Goal: Transaction & Acquisition: Purchase product/service

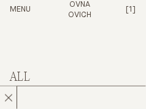
click at [23, 77] on h2 "All" at bounding box center [73, 78] width 127 height 14
click at [23, 7] on button "Menu" at bounding box center [20, 10] width 21 height 10
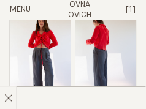
scroll to position [862, 0]
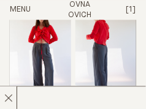
click at [50, 37] on img "Me Trouser" at bounding box center [40, 53] width 61 height 95
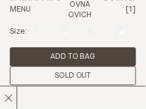
scroll to position [137, 0]
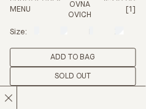
click at [77, 59] on button "Add to Bag" at bounding box center [73, 57] width 127 height 19
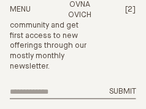
scroll to position [5, 0]
click at [130, 11] on span "[2]" at bounding box center [130, 10] width 11 height 8
click at [133, 9] on span "[2]" at bounding box center [130, 10] width 11 height 8
click at [130, 11] on span "[2]" at bounding box center [130, 10] width 11 height 8
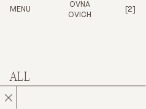
click at [128, 11] on span "[2]" at bounding box center [130, 10] width 11 height 8
click at [131, 9] on span "[2]" at bounding box center [130, 10] width 11 height 8
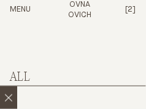
click at [9, 96] on line at bounding box center [8, 98] width 7 height 7
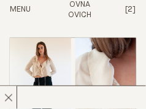
scroll to position [971, 0]
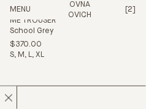
click at [132, 7] on span "[2]" at bounding box center [130, 10] width 11 height 8
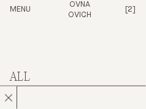
click at [131, 9] on span "[2]" at bounding box center [130, 10] width 11 height 8
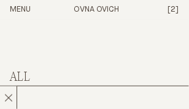
click at [175, 9] on span "[2]" at bounding box center [173, 10] width 11 height 8
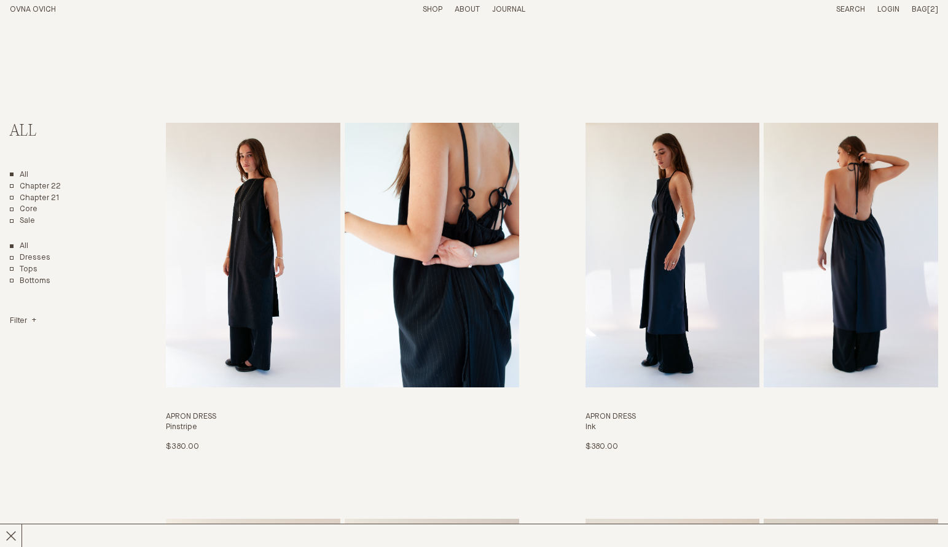
click at [189, 9] on span "Bag" at bounding box center [919, 10] width 15 height 8
click at [189, 8] on link "Search" at bounding box center [850, 10] width 29 height 8
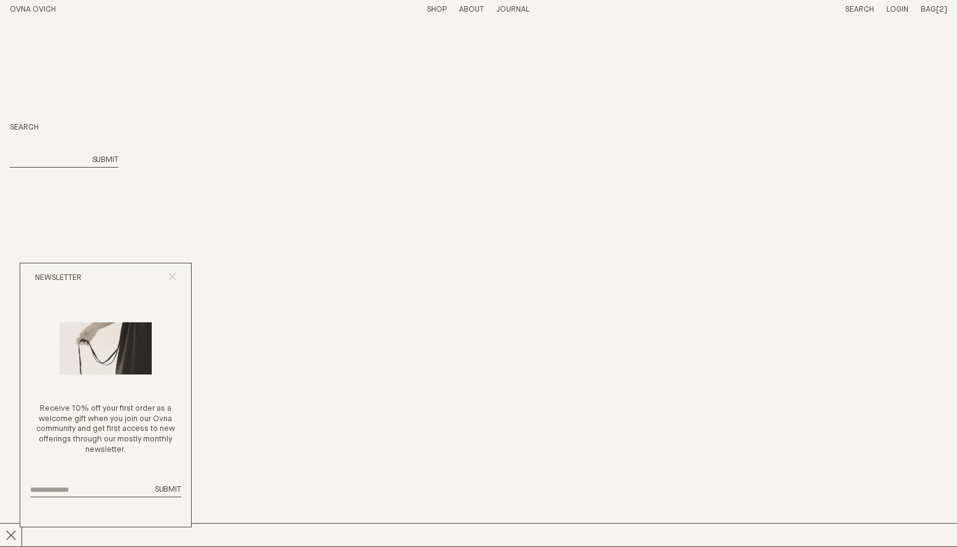
click at [173, 276] on icon "Close popup" at bounding box center [172, 277] width 8 height 8
click at [929, 14] on div "Bag [2] Subtotal: Proceed to checkout View cart" at bounding box center [934, 10] width 26 height 10
click at [928, 9] on span "Bag" at bounding box center [928, 10] width 15 height 8
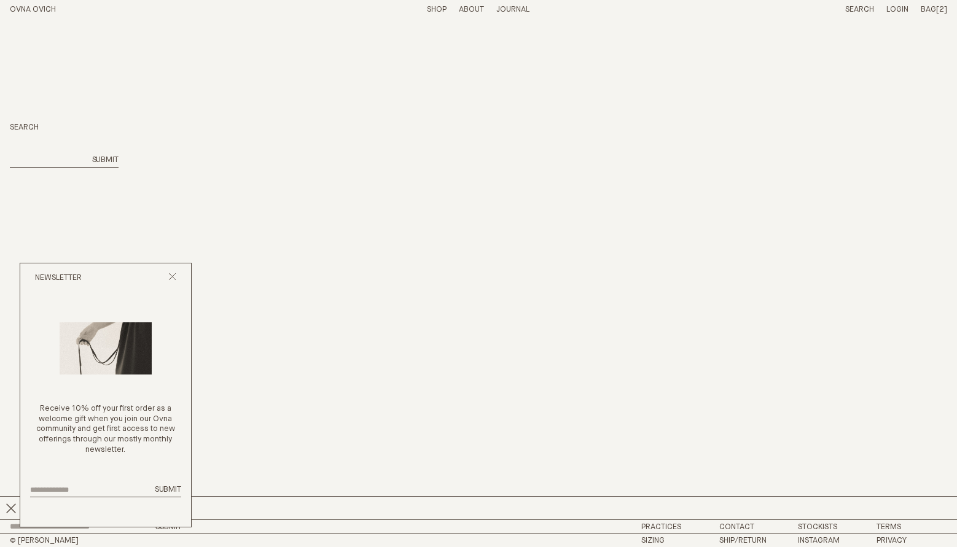
click at [171, 281] on button "Close popup" at bounding box center [172, 279] width 8 height 12
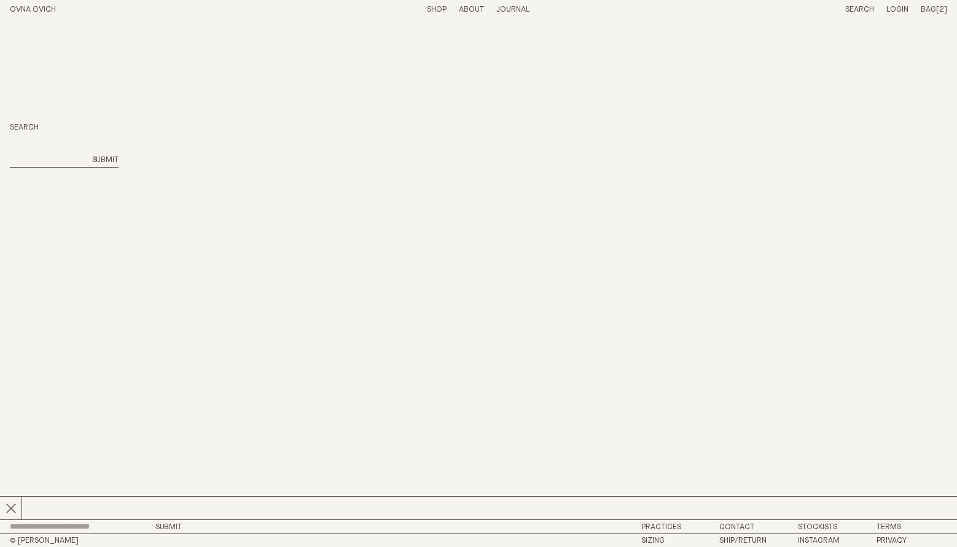
click at [52, 10] on link "OVNA OVICH" at bounding box center [33, 10] width 46 height 8
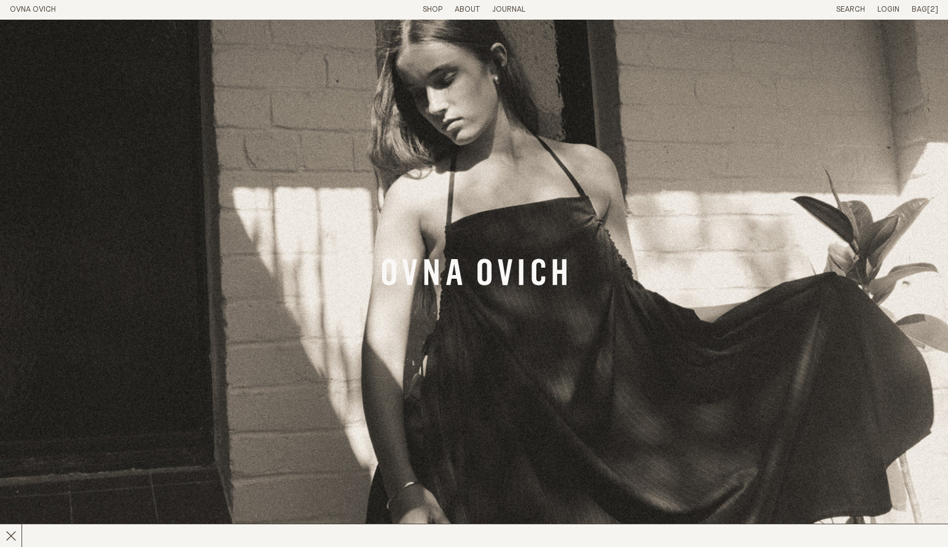
click at [924, 12] on span "Bag" at bounding box center [919, 10] width 15 height 8
click at [928, 7] on span "[2]" at bounding box center [932, 10] width 11 height 8
click at [14, 535] on icon at bounding box center [11, 536] width 11 height 11
click at [925, 8] on span "Bag" at bounding box center [919, 10] width 15 height 8
click at [896, 8] on link "Login" at bounding box center [888, 10] width 22 height 8
